Goal: Book appointment/travel/reservation

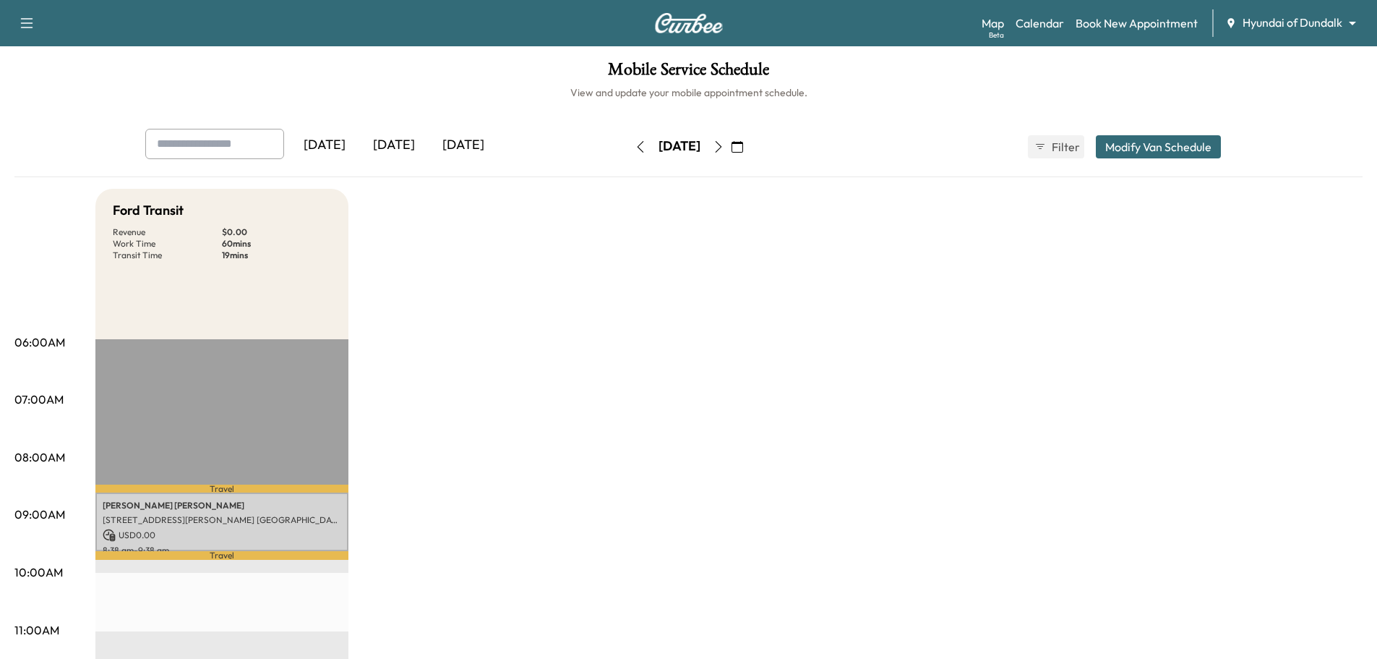
click at [389, 133] on div "[DATE]" at bounding box center [393, 145] width 69 height 33
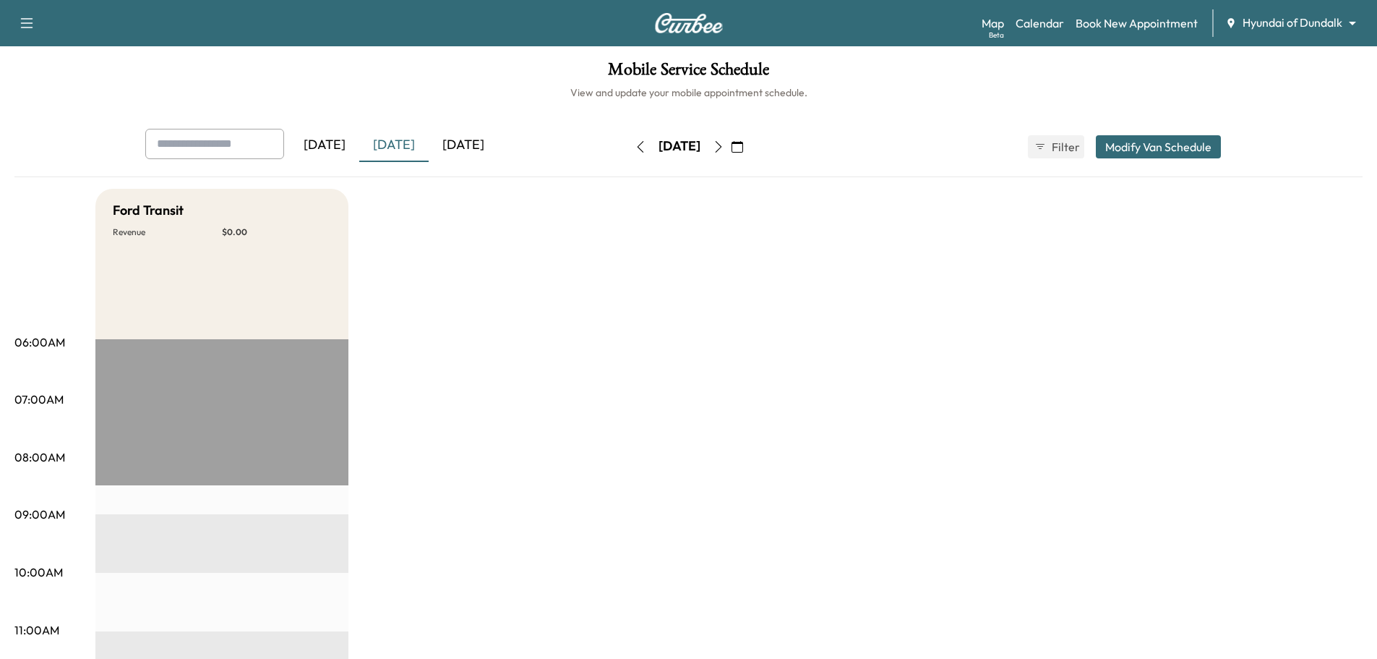
click at [724, 145] on icon "button" at bounding box center [719, 147] width 12 height 12
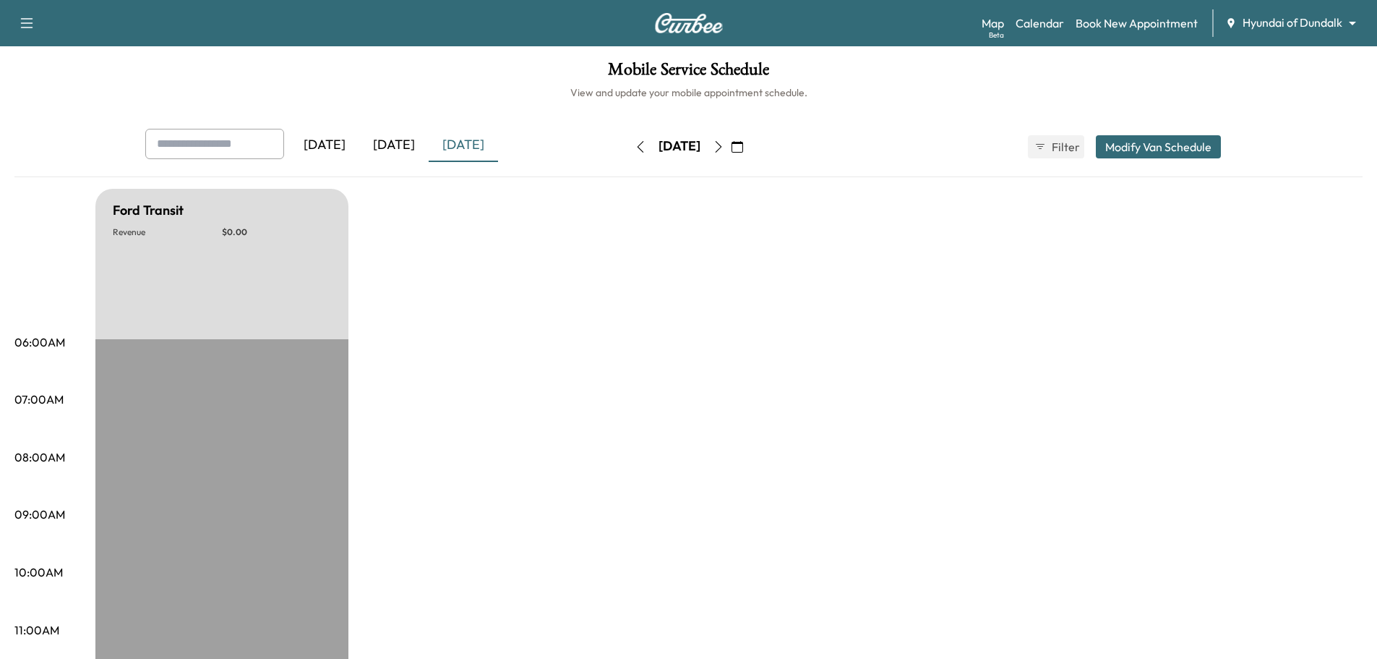
click at [731, 145] on button "button" at bounding box center [718, 146] width 25 height 23
click at [724, 145] on icon "button" at bounding box center [719, 147] width 12 height 12
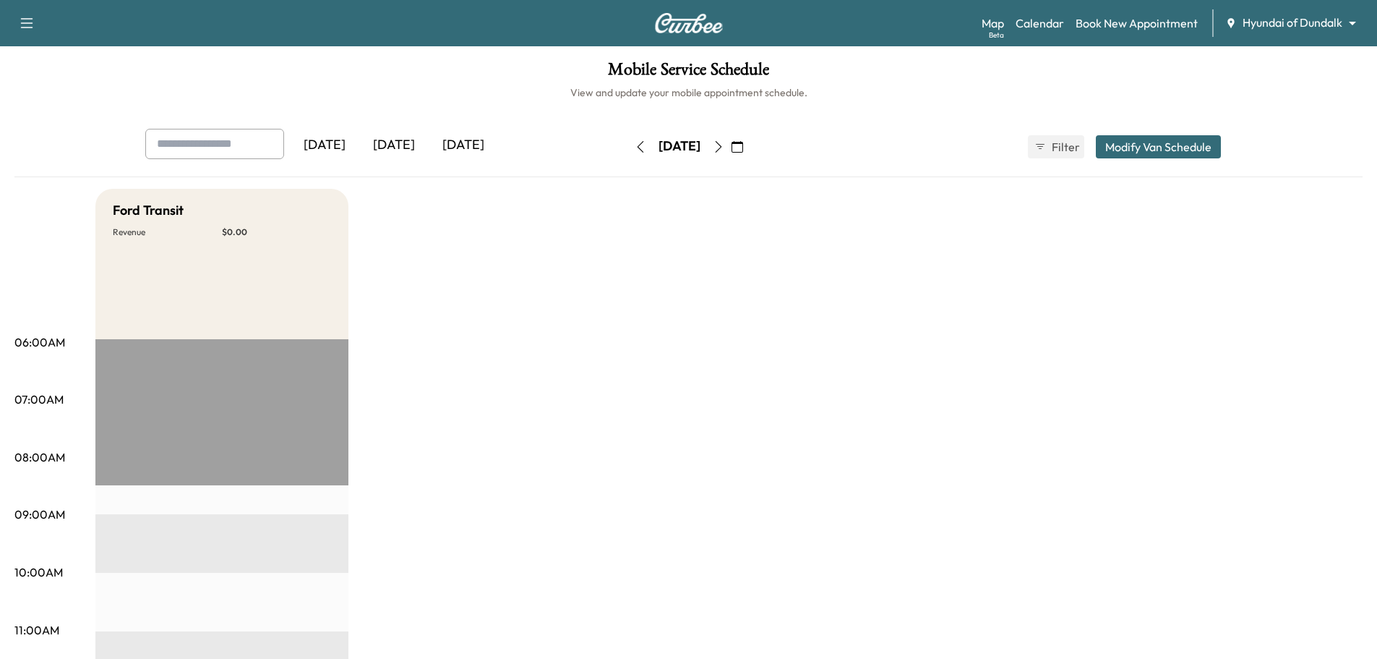
click at [724, 145] on icon "button" at bounding box center [719, 147] width 12 height 12
click at [731, 145] on button "button" at bounding box center [718, 146] width 25 height 23
click at [731, 145] on div "[DATE]" at bounding box center [679, 146] width 103 height 23
click at [731, 144] on button "button" at bounding box center [718, 146] width 25 height 23
